Goal: Task Accomplishment & Management: Manage account settings

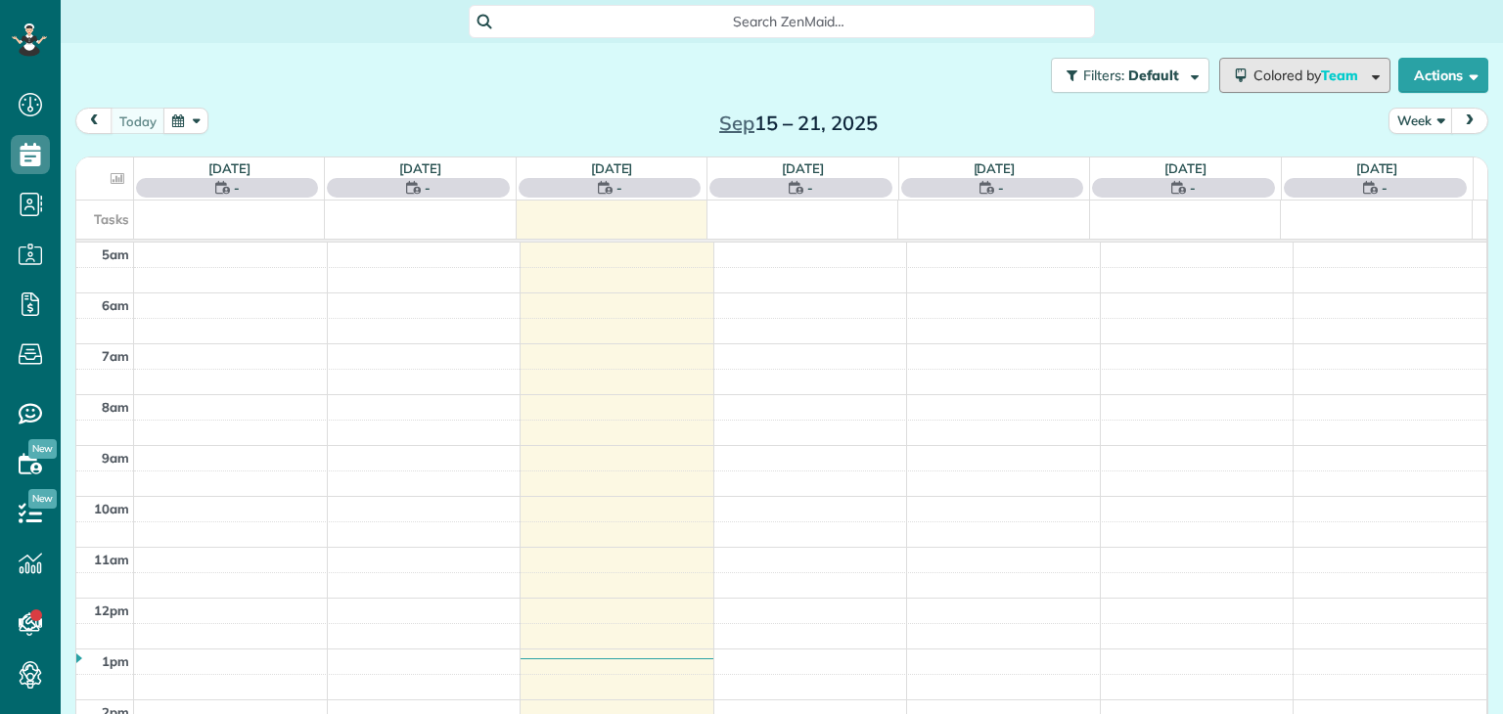
scroll to position [102, 0]
click at [1268, 82] on span "Colored by Team" at bounding box center [1310, 76] width 112 height 18
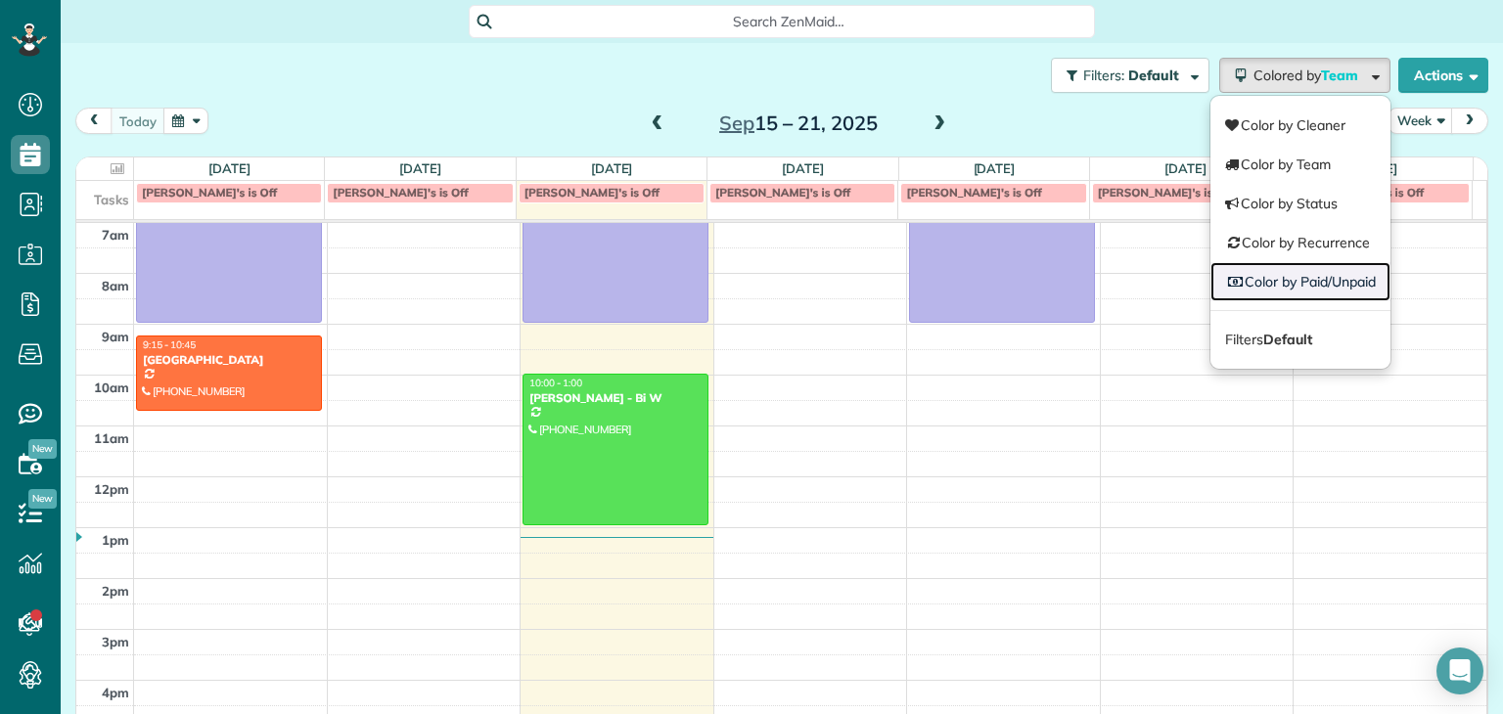
click at [1272, 282] on link "Color by Paid/Unpaid" at bounding box center [1301, 281] width 180 height 39
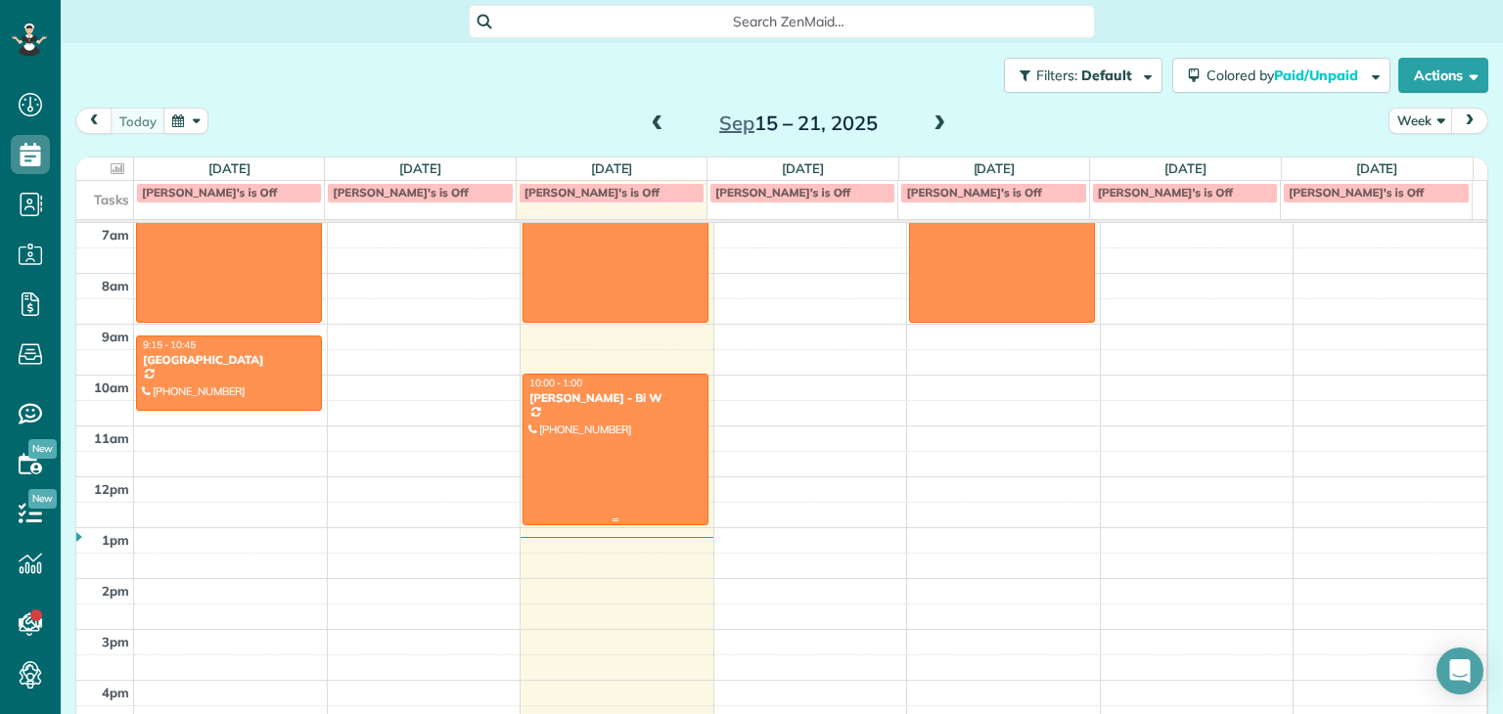
click at [662, 470] on div at bounding box center [616, 450] width 184 height 150
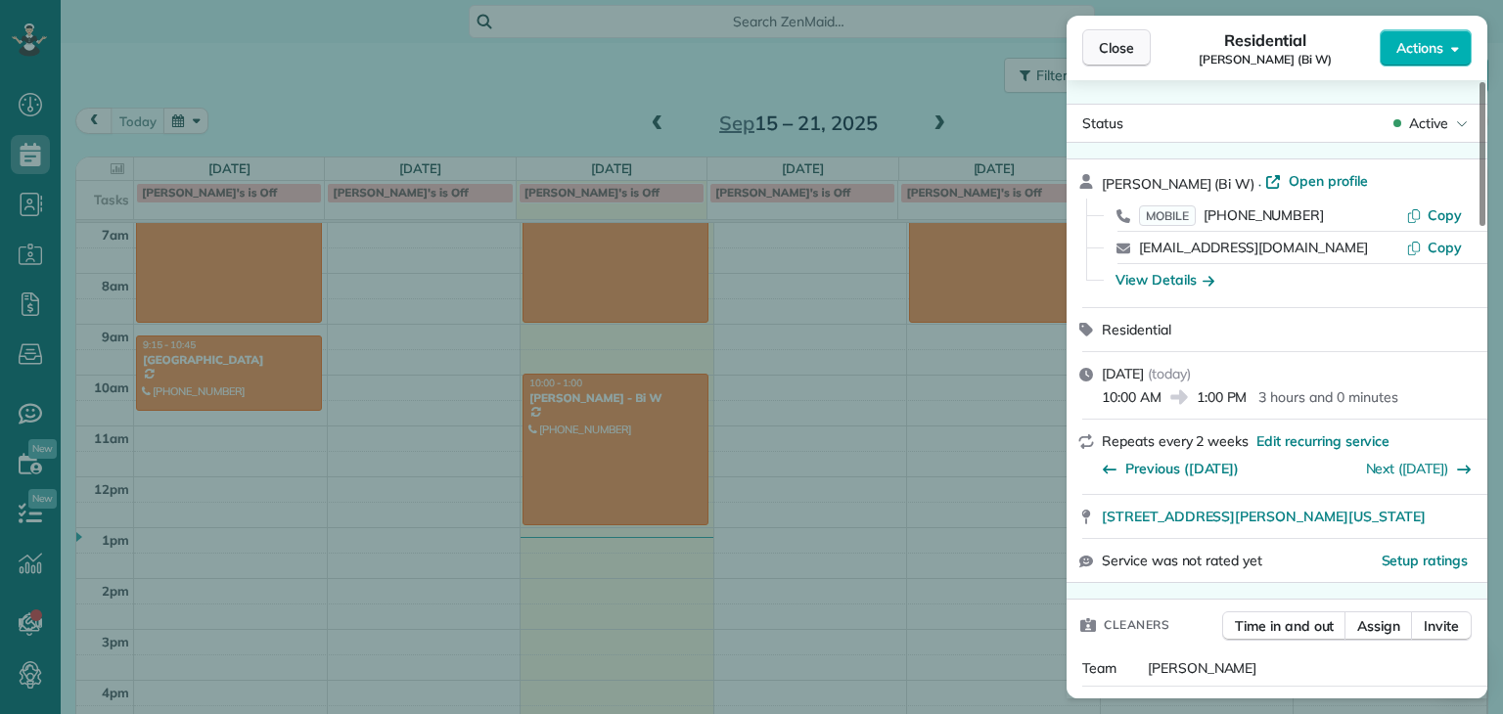
click at [1126, 59] on button "Close" at bounding box center [1116, 47] width 69 height 37
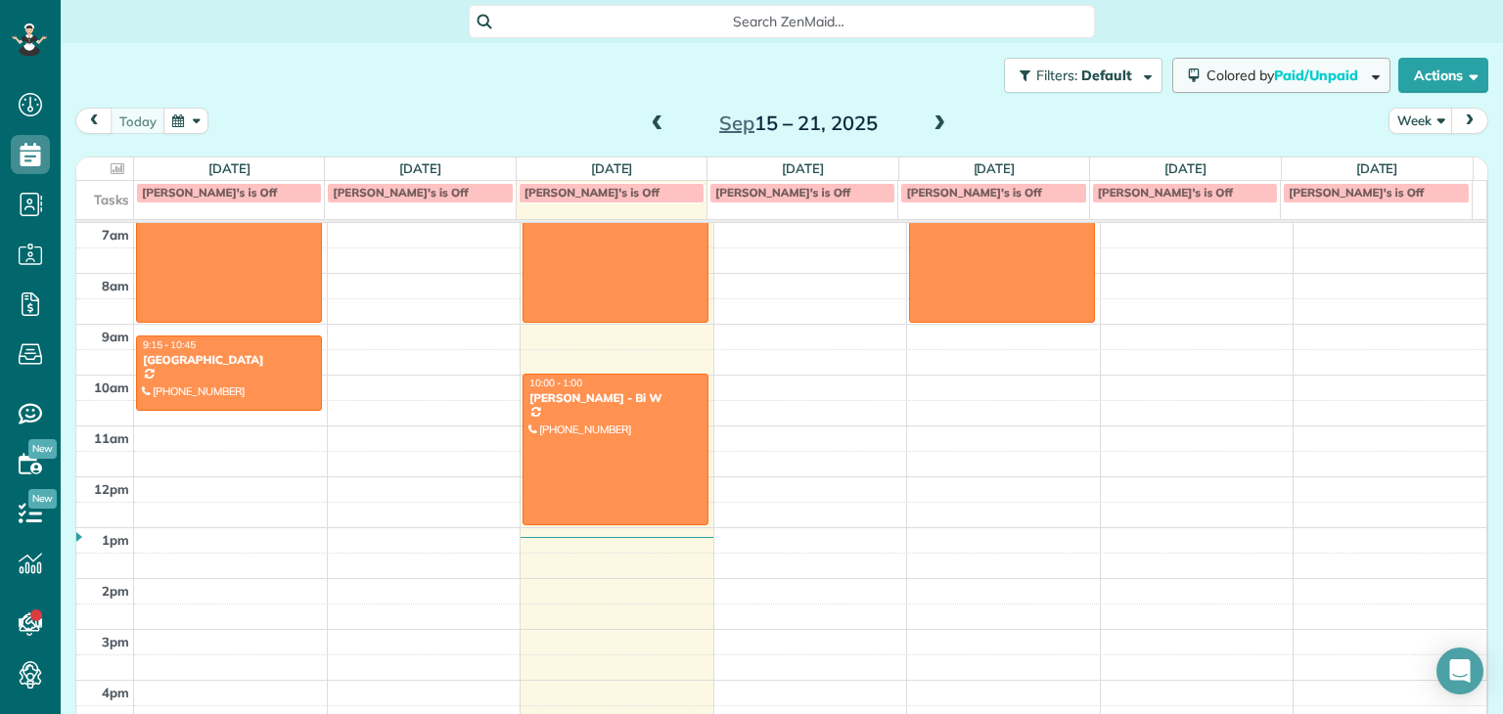
click at [1306, 76] on span "Paid/Unpaid" at bounding box center [1317, 76] width 87 height 18
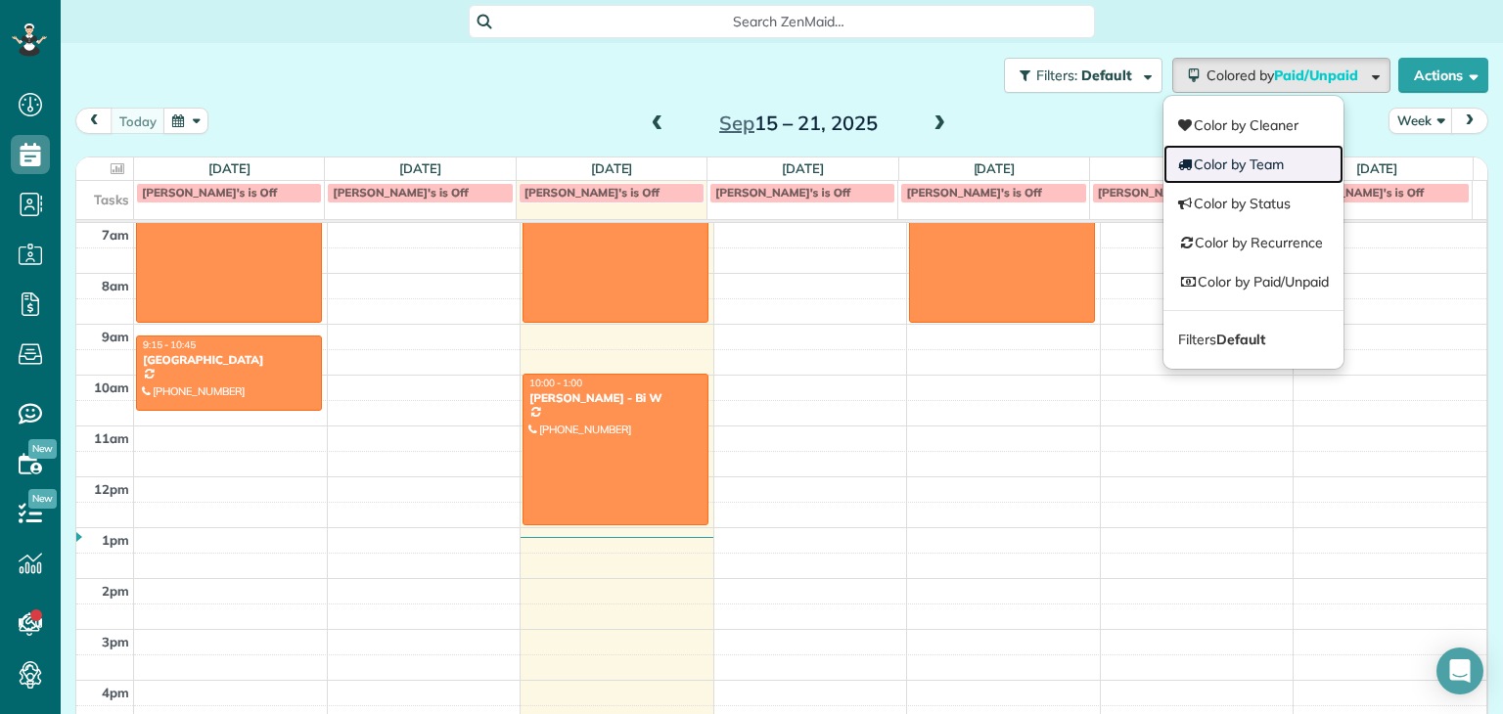
click at [1286, 156] on link "Color by Team" at bounding box center [1254, 164] width 180 height 39
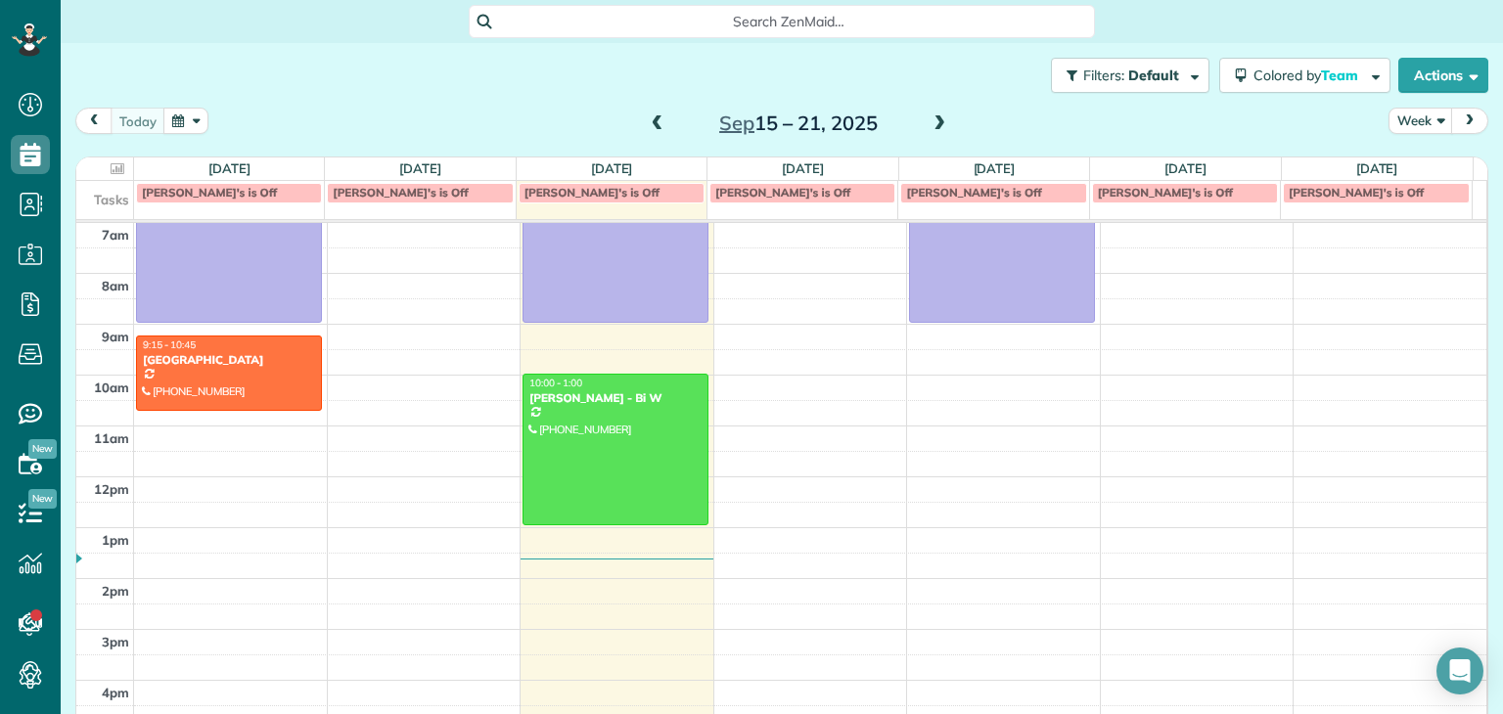
click at [937, 125] on span at bounding box center [940, 124] width 22 height 18
